Goal: Use online tool/utility: Use online tool/utility

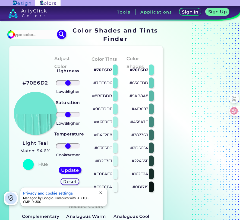
click at [28, 36] on input at bounding box center [36, 34] width 50 height 7
paste input "D53E0F"
type input "D53E0F"
type input "#000000"
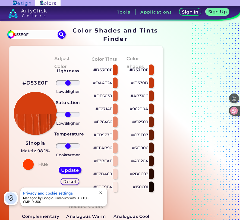
click at [104, 109] on p "#E2714F" at bounding box center [103, 109] width 17 height 7
click at [105, 161] on p "#F3BFAF" at bounding box center [103, 161] width 18 height 7
click at [108, 187] on p "#FBE9E4" at bounding box center [102, 187] width 19 height 7
click at [103, 149] on p "#EFAB96" at bounding box center [102, 148] width 19 height 7
click at [140, 97] on p "#AB310C" at bounding box center [139, 96] width 18 height 7
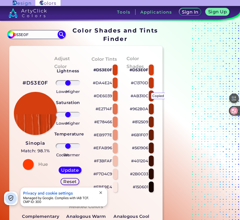
click at [140, 109] on p "#962B0A" at bounding box center [139, 109] width 18 height 7
click at [106, 174] on p "#F7D4C9" at bounding box center [102, 174] width 19 height 7
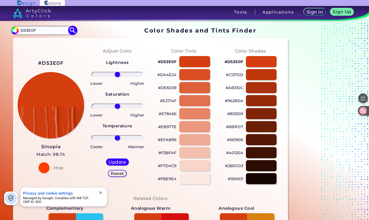
click at [24, 29] on input "D53E0F" at bounding box center [44, 30] width 50 height 7
paste input "9DDDDB"
type input "9DDDDB"
type input "#000000"
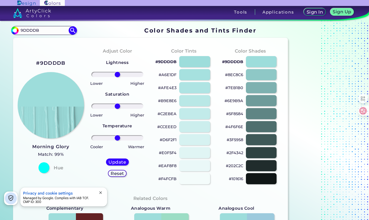
click at [166, 88] on p "#AFE4E3" at bounding box center [167, 88] width 18 height 7
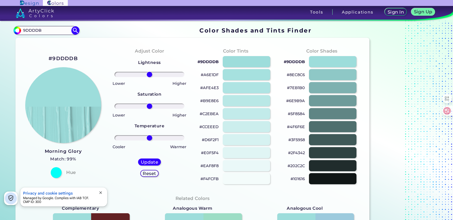
click at [239, 88] on p "#7EB1B0" at bounding box center [296, 88] width 18 height 7
click at [239, 127] on p "#4F6F6E" at bounding box center [296, 127] width 18 height 7
